Goal: Information Seeking & Learning: Learn about a topic

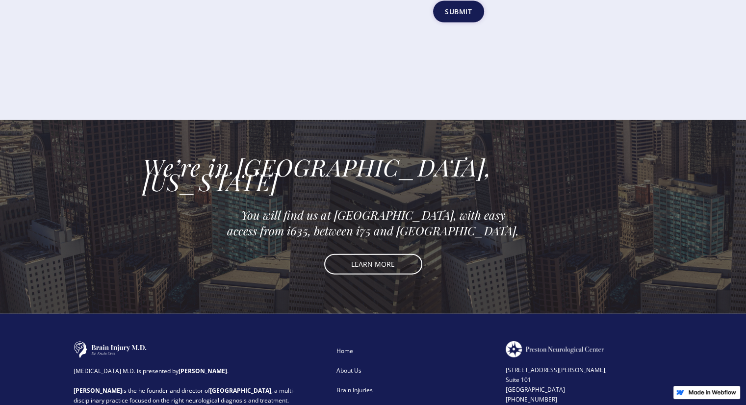
scroll to position [2158, 0]
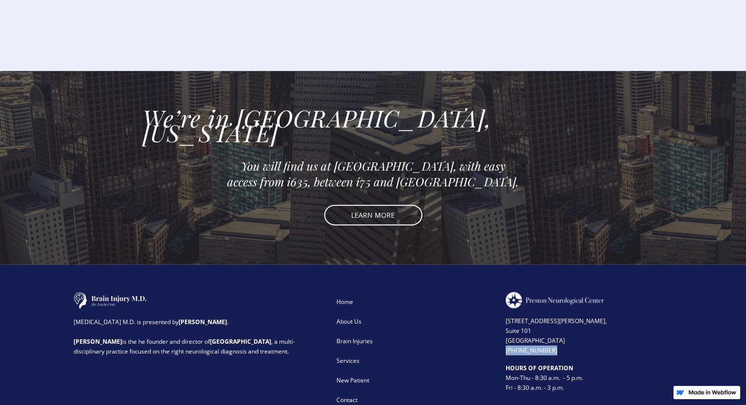
drag, startPoint x: 549, startPoint y: 280, endPoint x: 502, endPoint y: 285, distance: 46.8
click at [502, 292] on div "[MEDICAL_DATA] M.D. is presented by [PERSON_NAME] . [PERSON_NAME] is the he fou…" at bounding box center [373, 351] width 599 height 118
copy div
click at [360, 317] on div "About Us" at bounding box center [414, 322] width 157 height 10
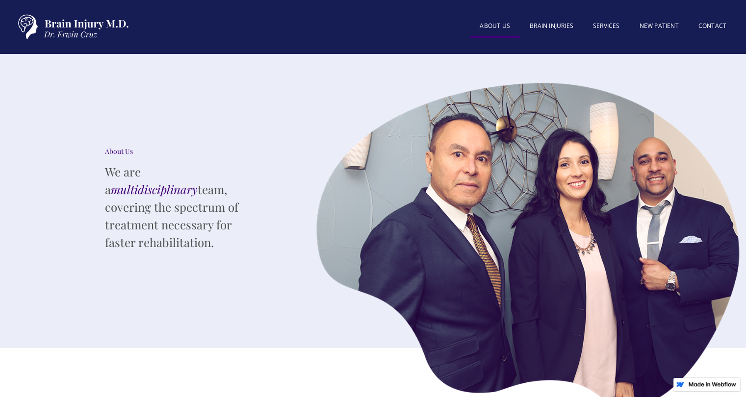
click at [359, 252] on img at bounding box center [528, 245] width 441 height 337
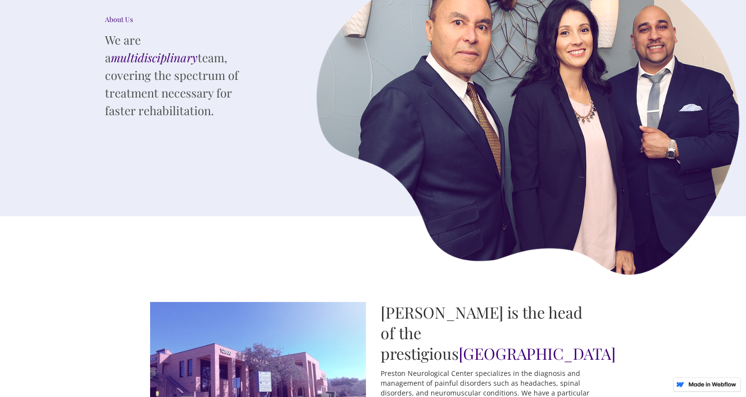
scroll to position [147, 0]
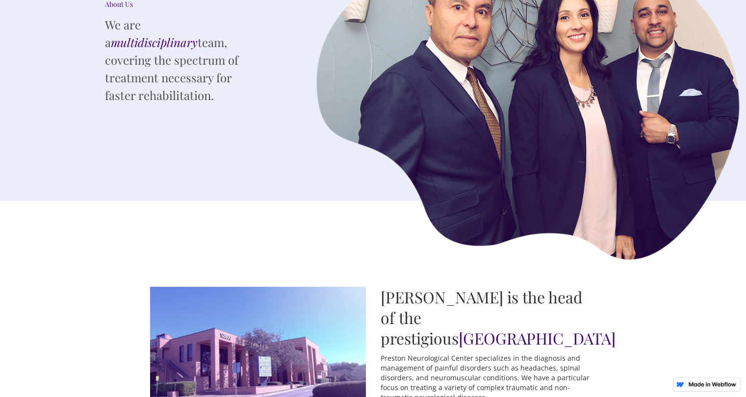
drag, startPoint x: 491, startPoint y: 317, endPoint x: 543, endPoint y: 334, distance: 54.9
click at [543, 334] on h2 "Dr. Erwin Cruz is the head of the prestigious Preston Neurological Center" at bounding box center [489, 318] width 216 height 62
copy span "[GEOGRAPHIC_DATA]"
